Goal: Information Seeking & Learning: Learn about a topic

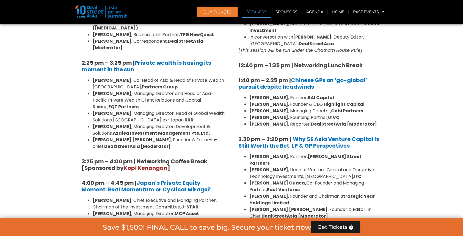
scroll to position [237, 0]
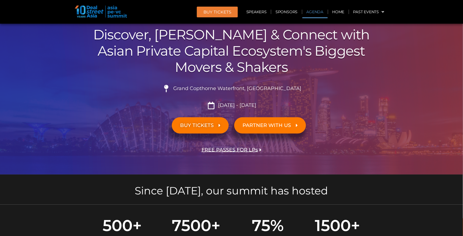
click at [314, 12] on link "Agenda" at bounding box center [315, 12] width 25 height 13
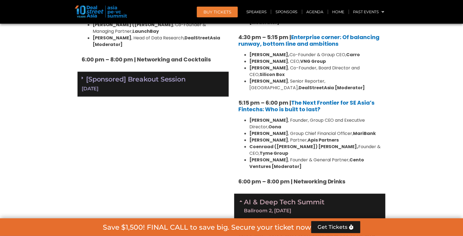
scroll to position [925, 0]
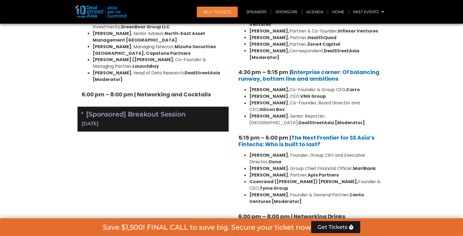
drag, startPoint x: 237, startPoint y: 93, endPoint x: 296, endPoint y: 116, distance: 63.7
click at [299, 192] on li "Dmitry Levit , Founder & General Partner, Cento Ventures [Moderator]" at bounding box center [316, 198] width 132 height 13
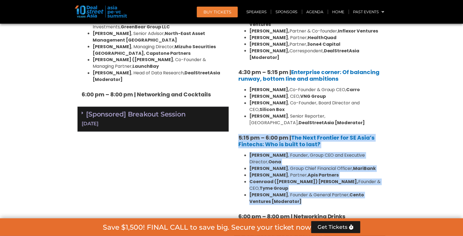
drag, startPoint x: 295, startPoint y: 153, endPoint x: 238, endPoint y: 95, distance: 81.7
copy div "5:15 pm – 6:00 pm | The Next Frontier for SE Asia’s Fintechs: Who is built to l…"
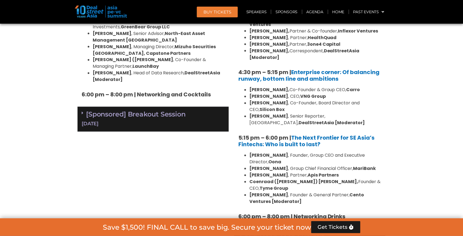
click at [440, 111] on section "Private Equity & Investment Summit Ballroom 1, 10 Sept 8:00 am – 9:00 am | Regi…" at bounding box center [231, 207] width 463 height 1541
click at [309, 134] on link "The Next Frontier for SE Asia’s Fintechs: Who is built to last?" at bounding box center [306, 141] width 136 height 14
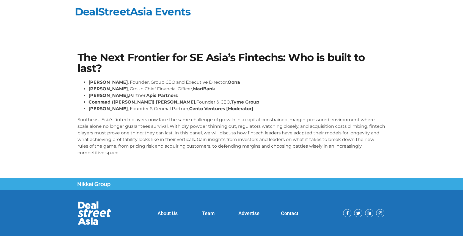
scroll to position [10, 0]
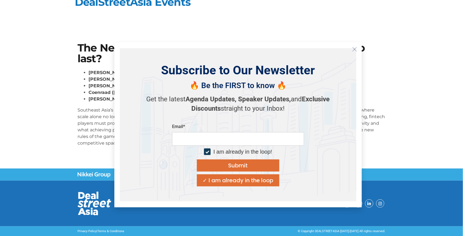
click at [355, 49] on icon "Close" at bounding box center [354, 49] width 5 height 5
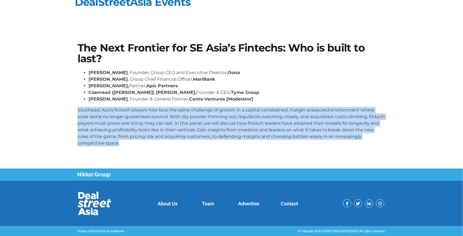
drag, startPoint x: 78, startPoint y: 109, endPoint x: 91, endPoint y: 144, distance: 37.2
click at [91, 144] on p "Southeast Asia’s fintech players now face the same challenge of growth in a cap…" at bounding box center [232, 127] width 308 height 40
copy p "Southeast Asia’s fintech players now face the same challenge of growth in a cap…"
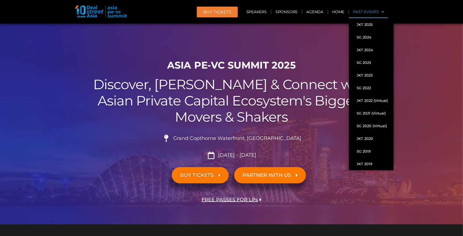
click at [383, 11] on span at bounding box center [381, 11] width 5 height 9
click at [371, 36] on link "SG 2024" at bounding box center [371, 37] width 45 height 13
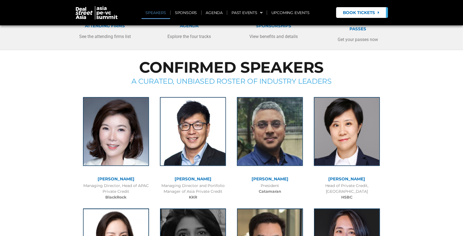
scroll to position [100, 0]
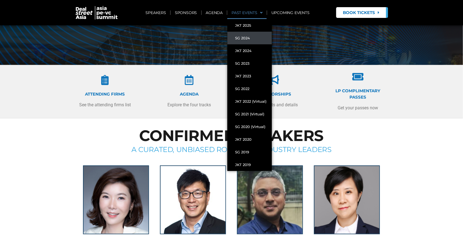
click at [262, 12] on span at bounding box center [259, 12] width 5 height 9
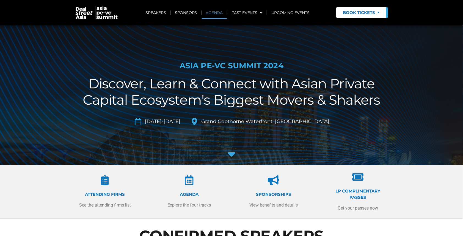
click at [218, 12] on link "AGENDA" at bounding box center [214, 12] width 25 height 13
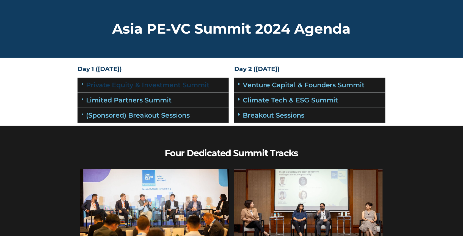
click at [160, 86] on link "Private Equity & Investment Summit" at bounding box center [148, 85] width 124 height 8
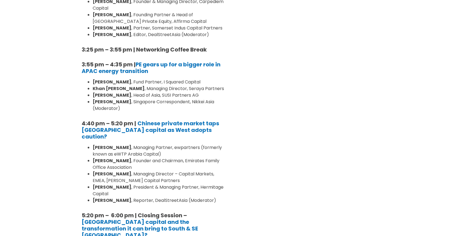
scroll to position [578, 0]
